Goal: Communication & Community: Connect with others

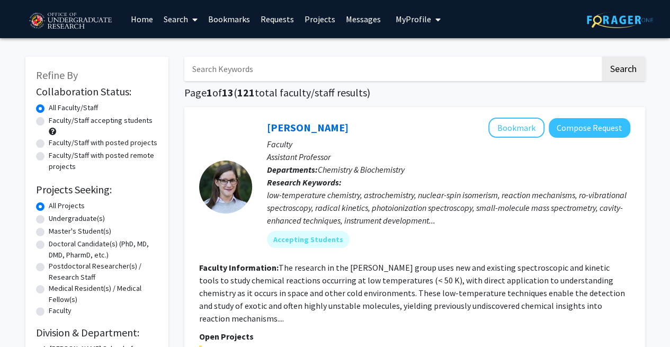
click at [356, 14] on link "Messages" at bounding box center [363, 19] width 46 height 37
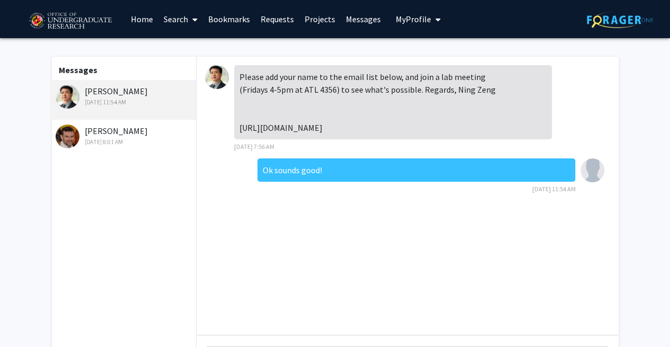
click at [170, 133] on div "[PERSON_NAME] [DATE] 8:01 AM" at bounding box center [125, 135] width 138 height 22
